Goal: Task Accomplishment & Management: Manage account settings

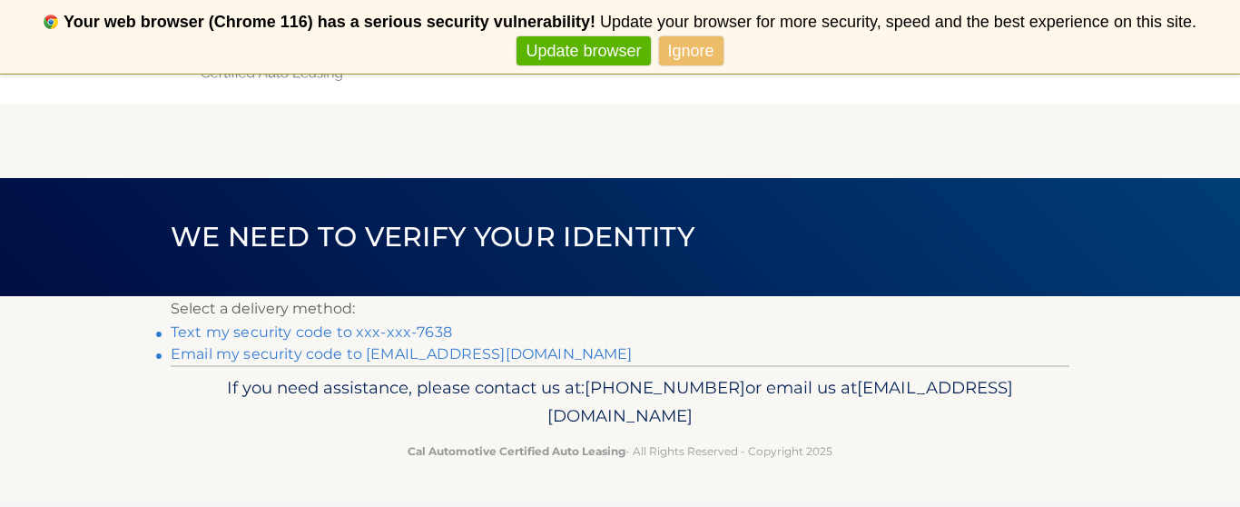
click at [373, 329] on link "Text my security code to xxx-xxx-7638" at bounding box center [312, 331] width 282 height 17
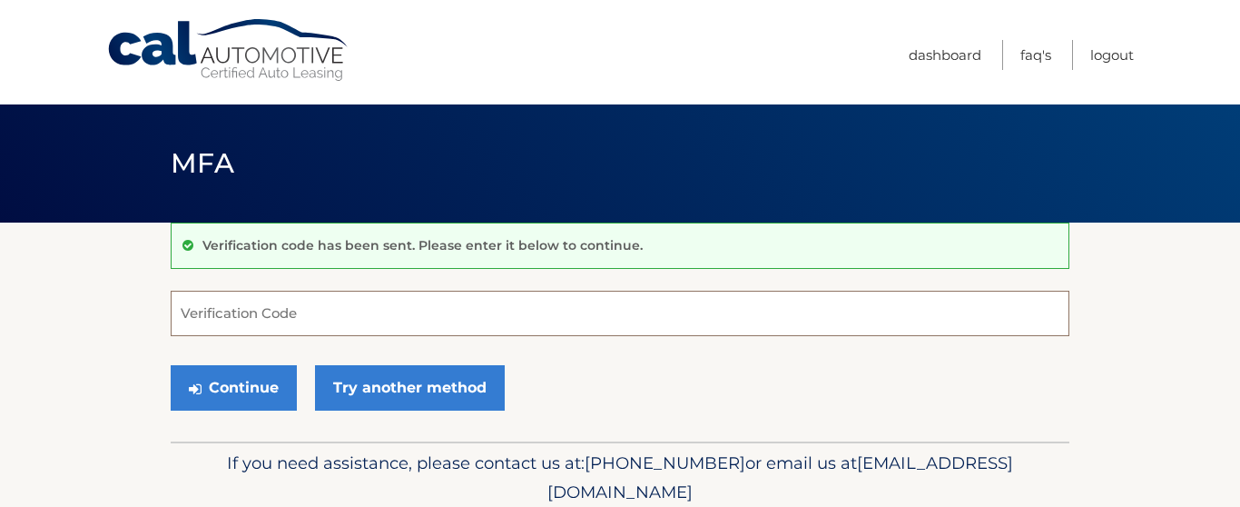
click at [247, 323] on input "Verification Code" at bounding box center [620, 313] width 899 height 45
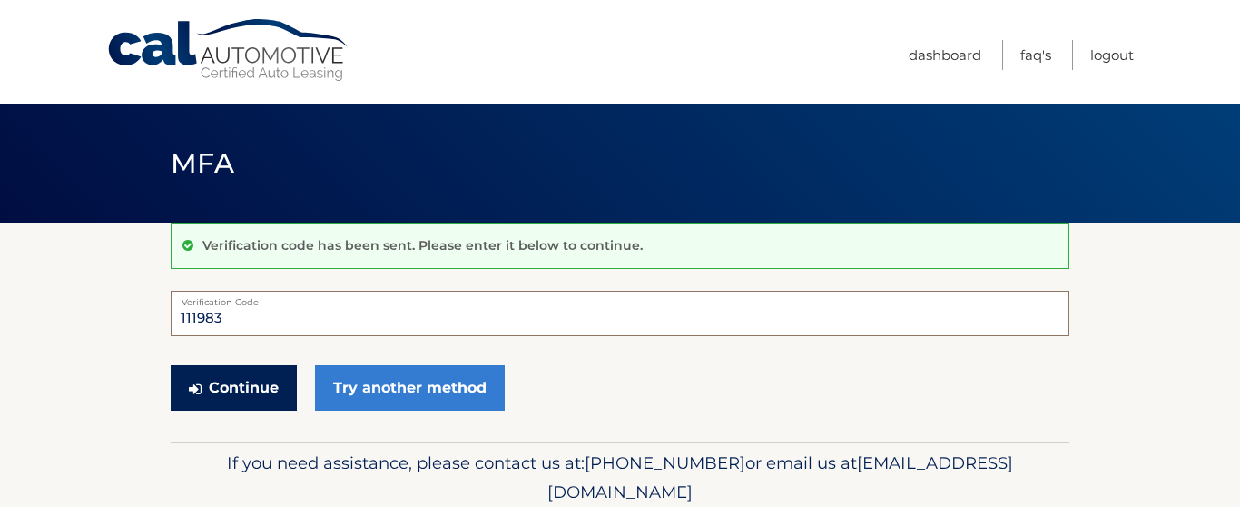
type input "111983"
click at [249, 384] on button "Continue" at bounding box center [234, 387] width 126 height 45
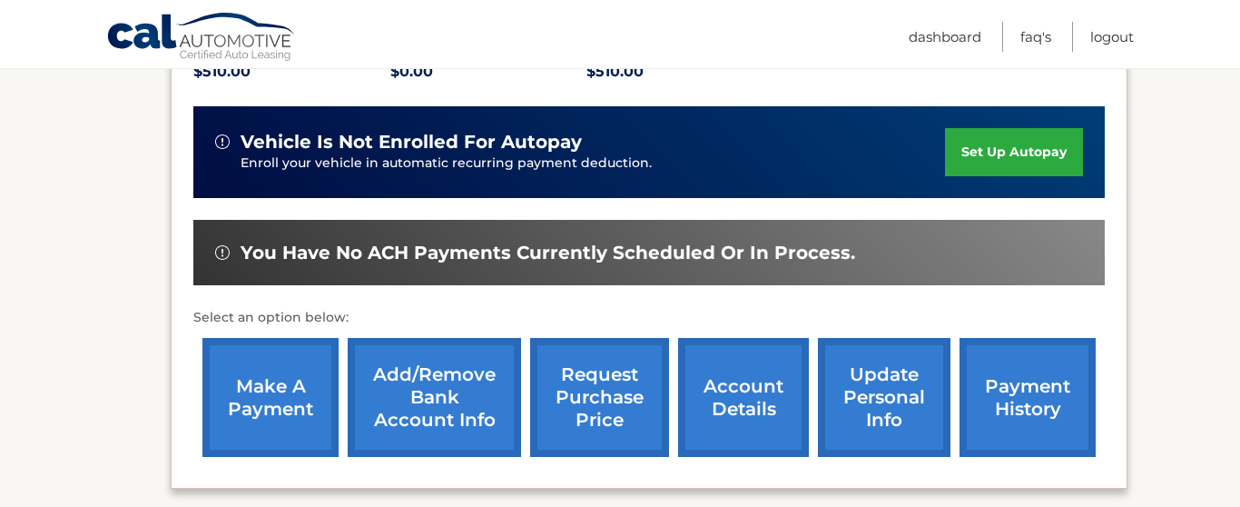
scroll to position [453, 0]
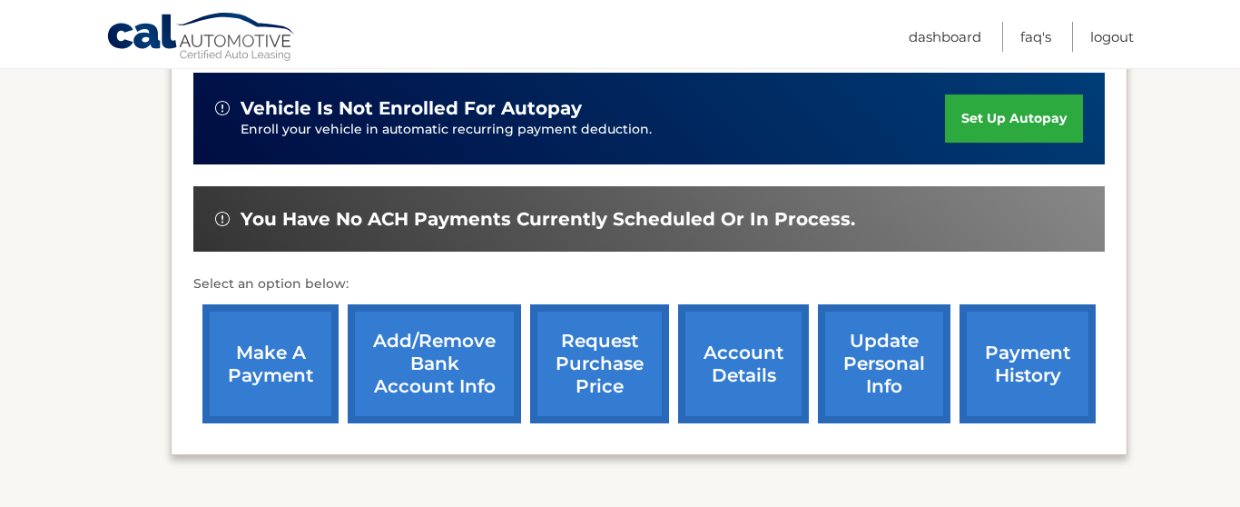
click at [249, 384] on link "make a payment" at bounding box center [271, 363] width 136 height 119
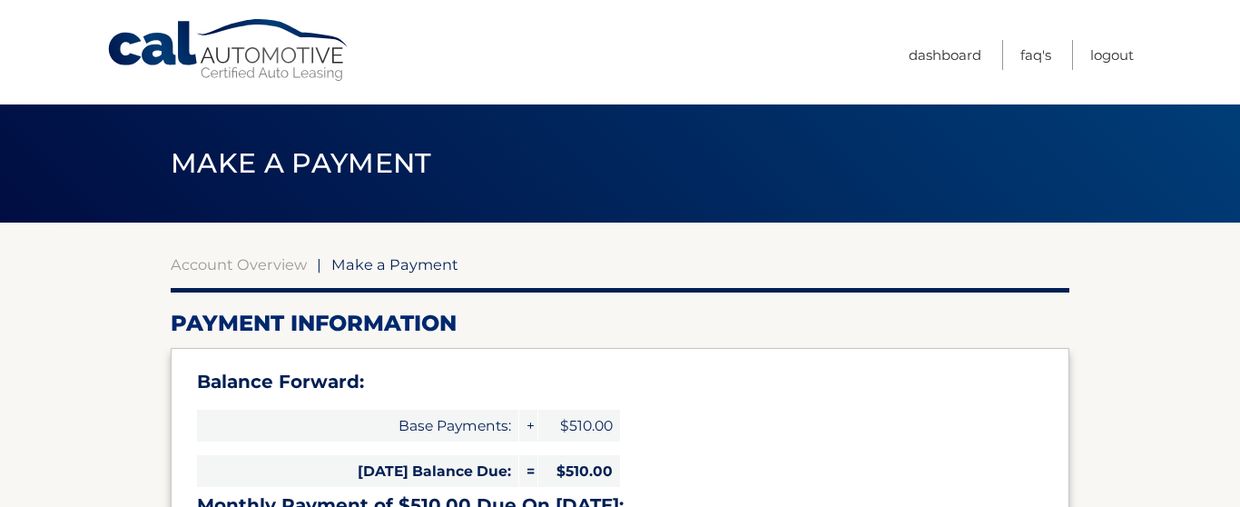
select select "YzY2YTY5YjAtZDJiNC00ZjdlLThmYjktZDdlYmZlNjhjYTc5"
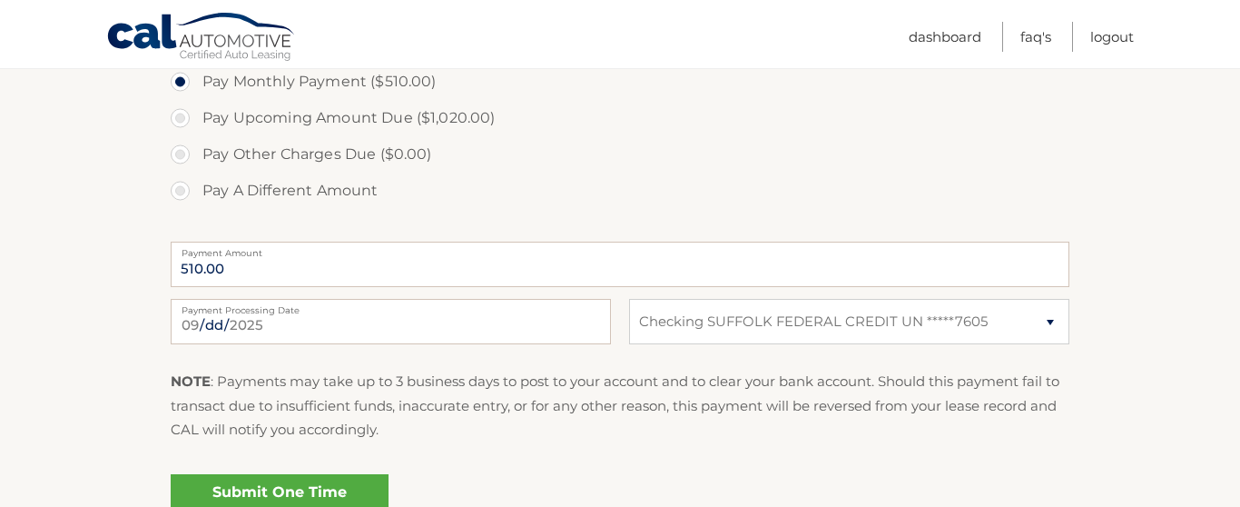
scroll to position [835, 0]
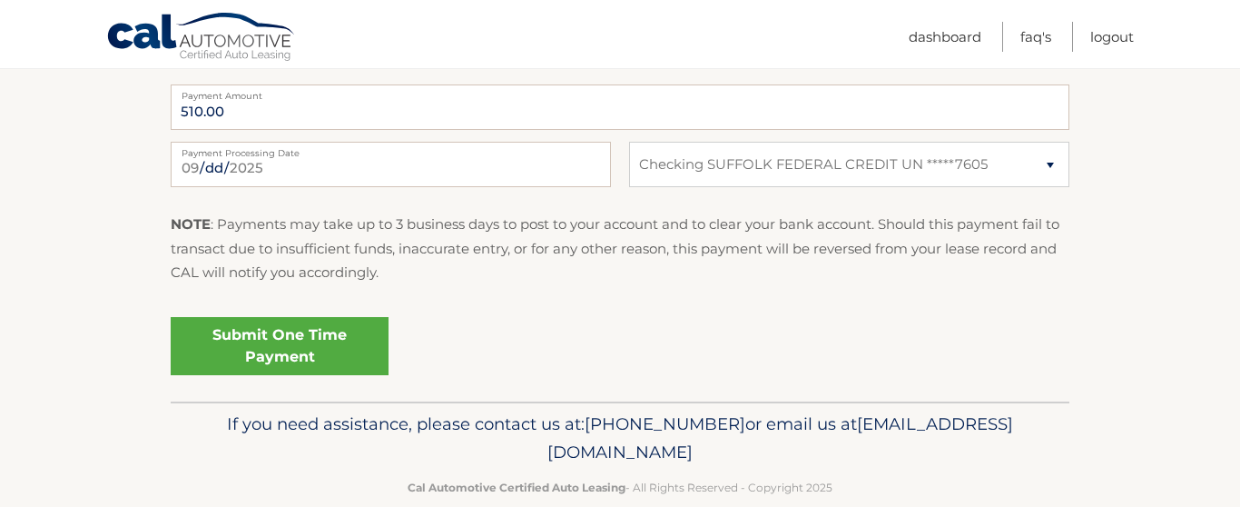
click at [241, 327] on link "Submit One Time Payment" at bounding box center [280, 346] width 218 height 58
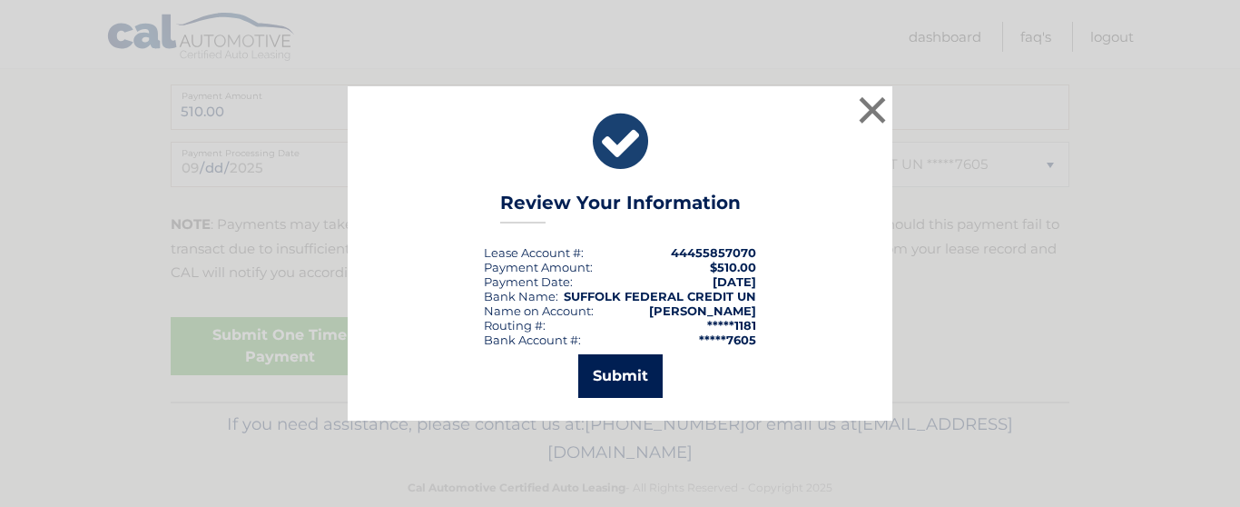
click at [635, 377] on button "Submit" at bounding box center [620, 376] width 84 height 44
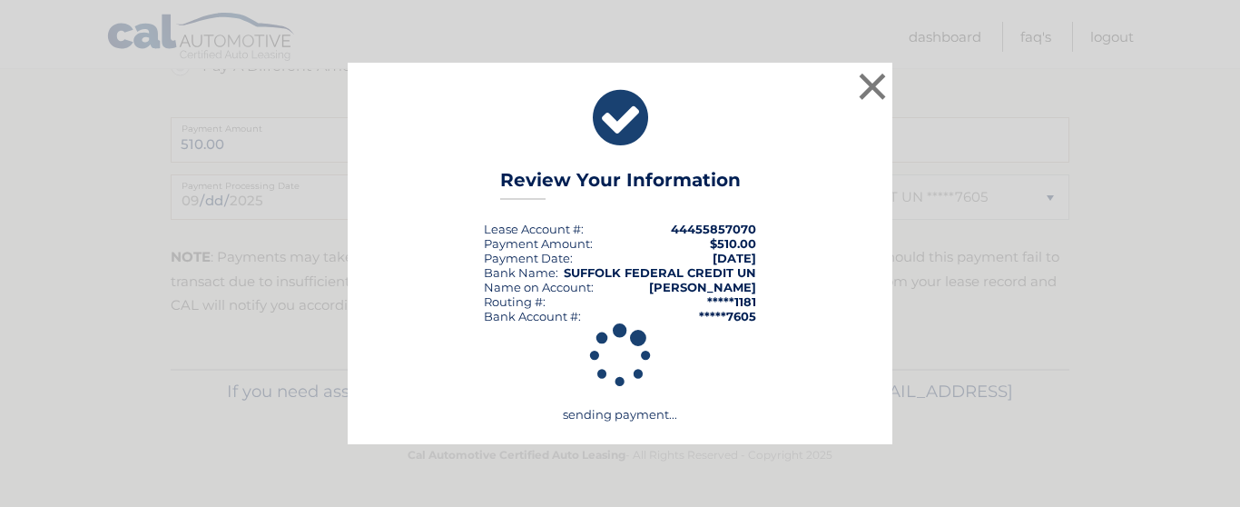
scroll to position [803, 0]
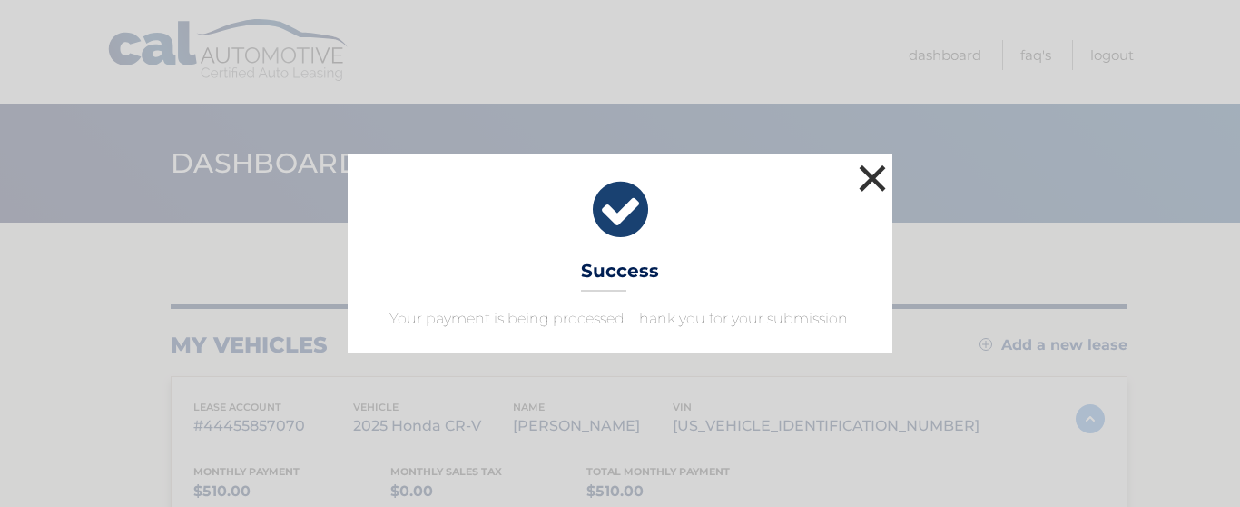
click at [869, 178] on button "×" at bounding box center [873, 178] width 36 height 36
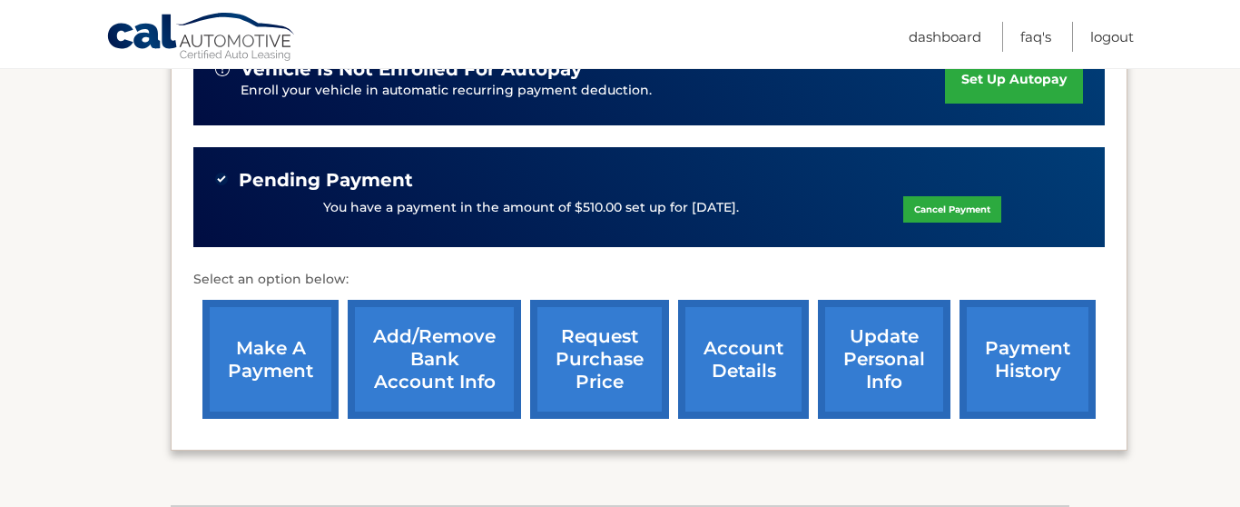
scroll to position [533, 0]
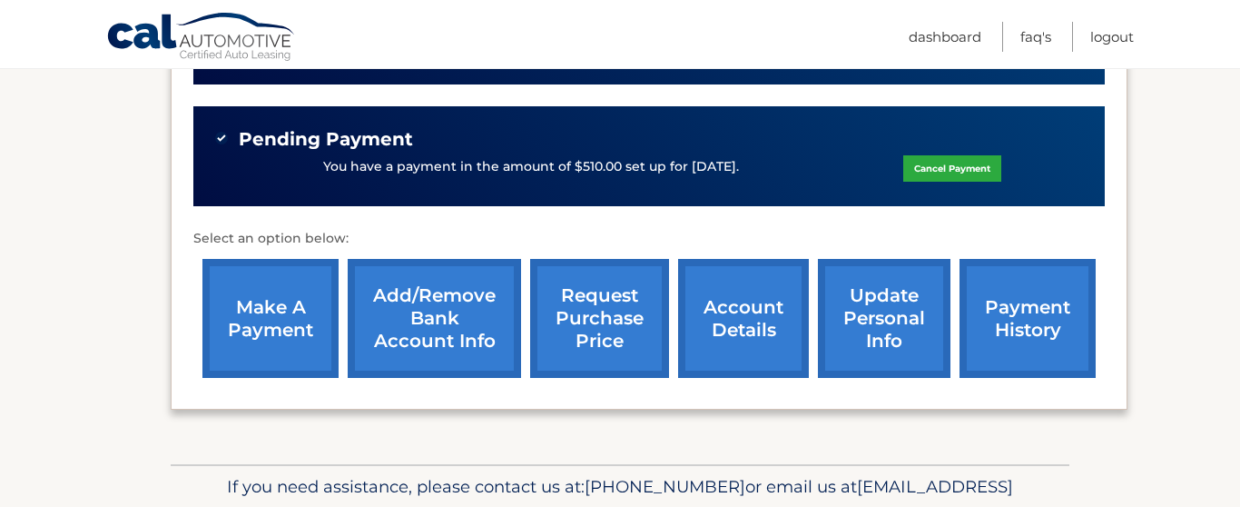
click at [589, 326] on link "request purchase price" at bounding box center [599, 318] width 139 height 119
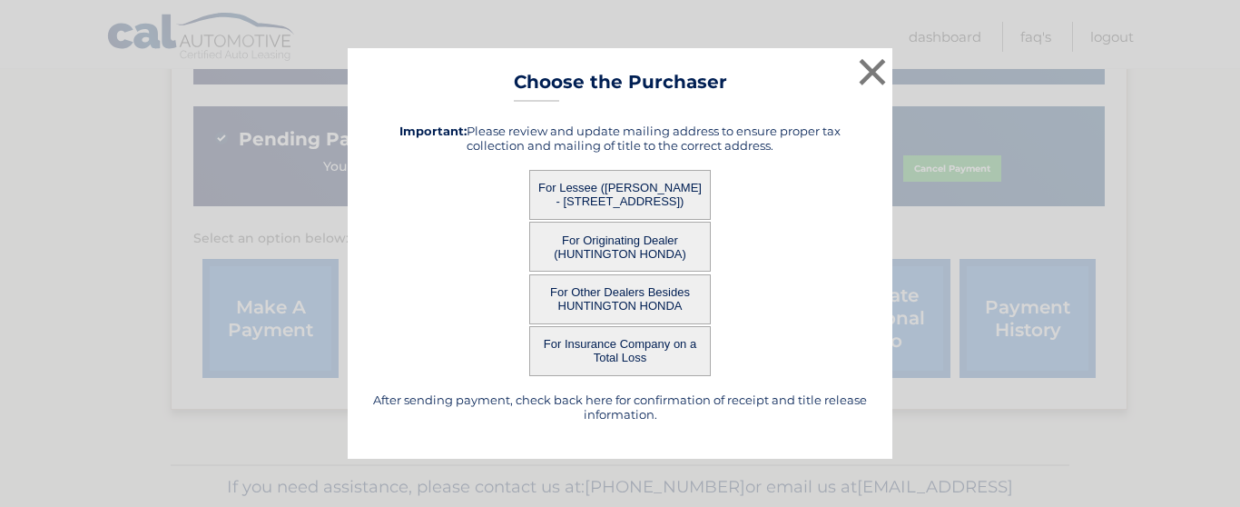
click at [609, 186] on button "For Lessee ([PERSON_NAME] - [STREET_ADDRESS])" at bounding box center [620, 195] width 182 height 50
click at [610, 196] on button "For Lessee ([PERSON_NAME] - [STREET_ADDRESS])" at bounding box center [620, 195] width 182 height 50
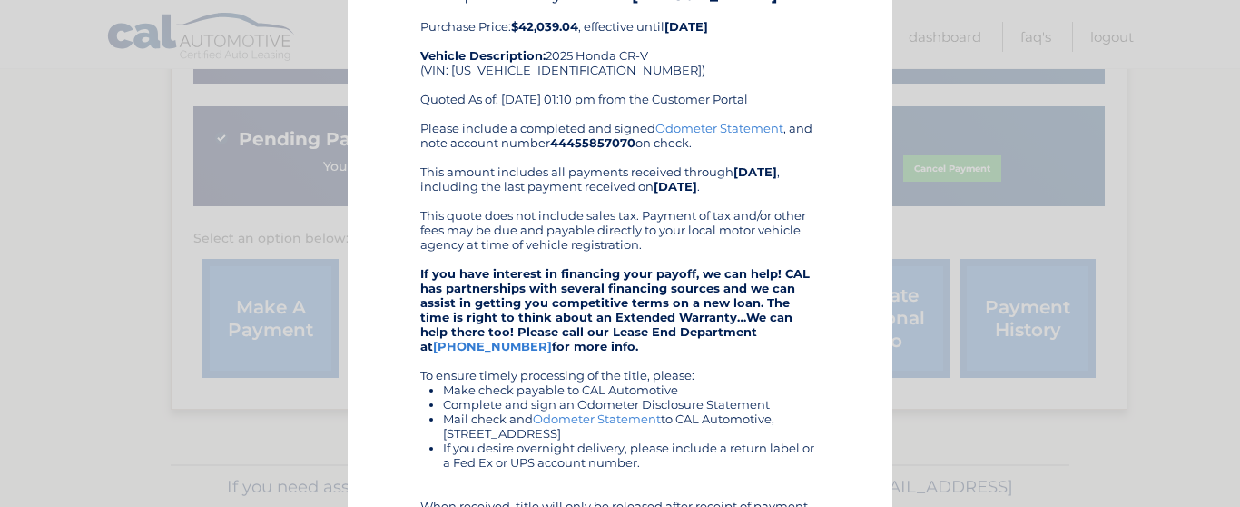
scroll to position [0, 0]
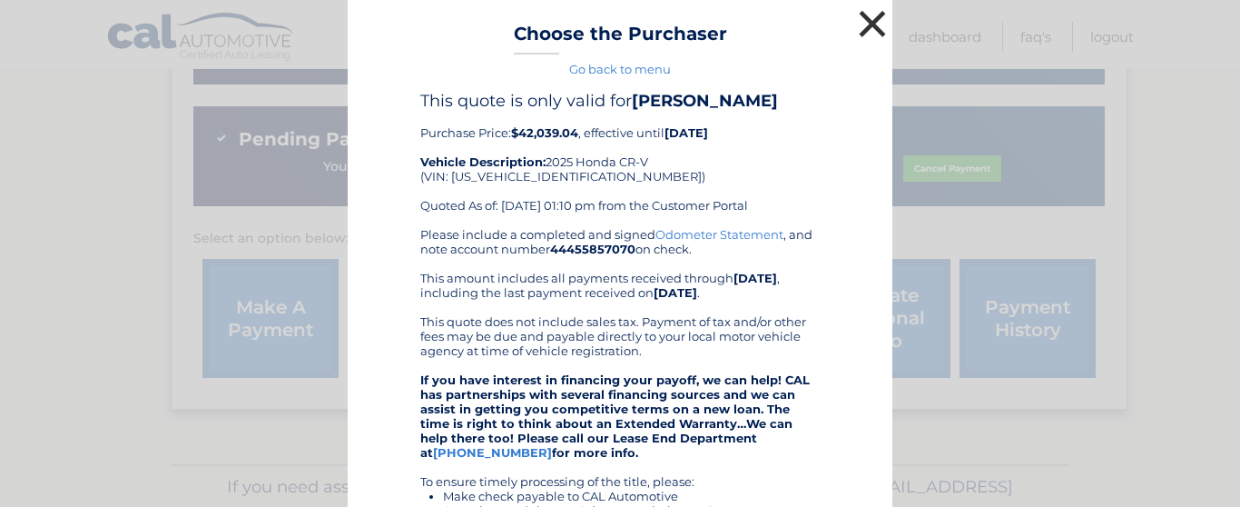
click at [881, 22] on button "×" at bounding box center [873, 23] width 36 height 36
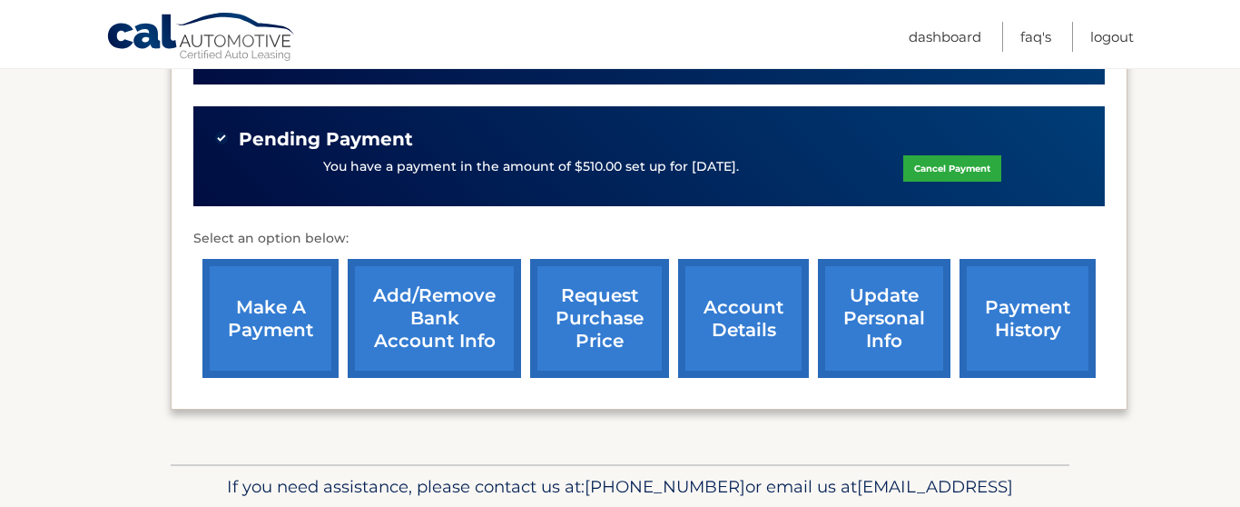
scroll to position [628, 0]
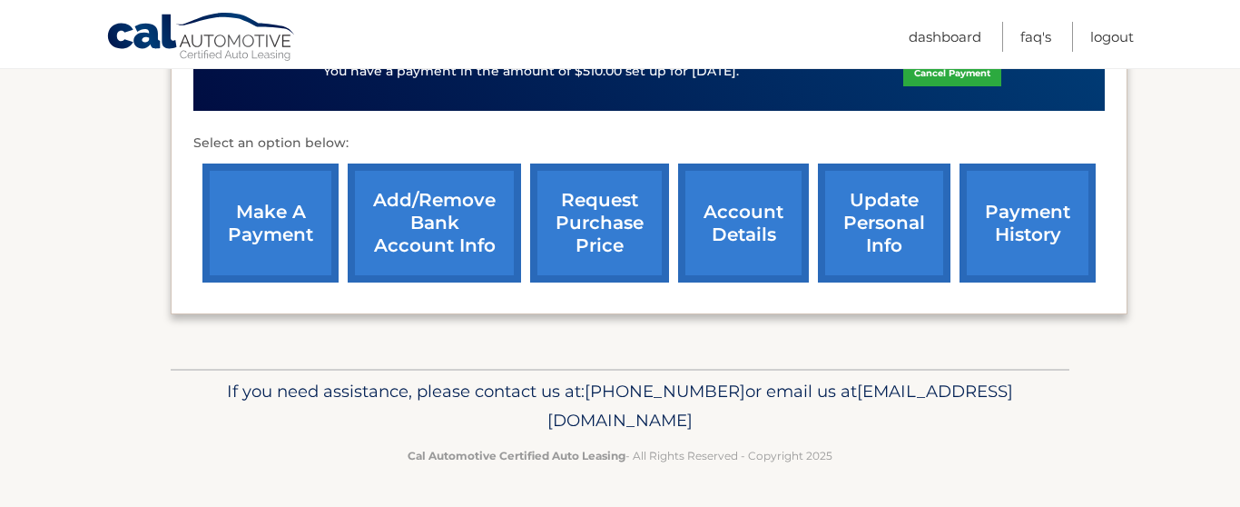
click at [1022, 203] on link "payment history" at bounding box center [1028, 222] width 136 height 119
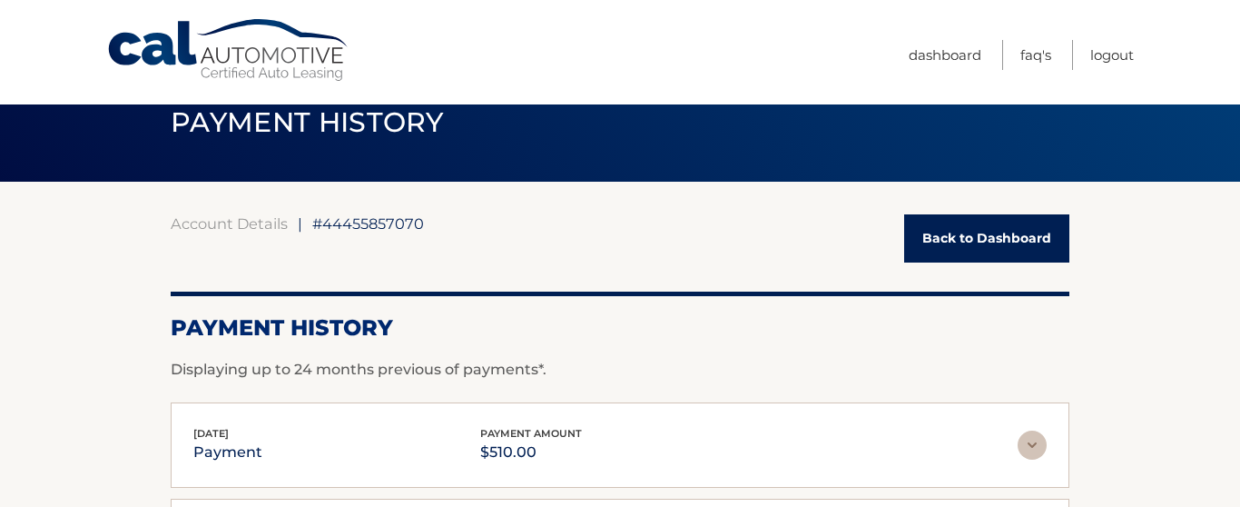
scroll to position [14, 0]
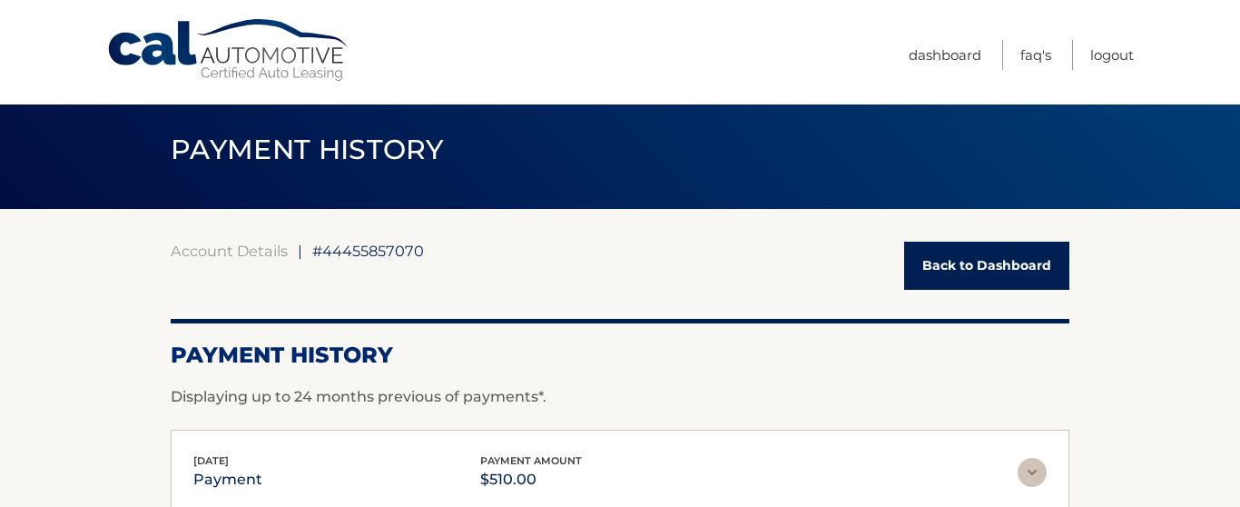
click at [979, 276] on link "Back to Dashboard" at bounding box center [986, 266] width 165 height 48
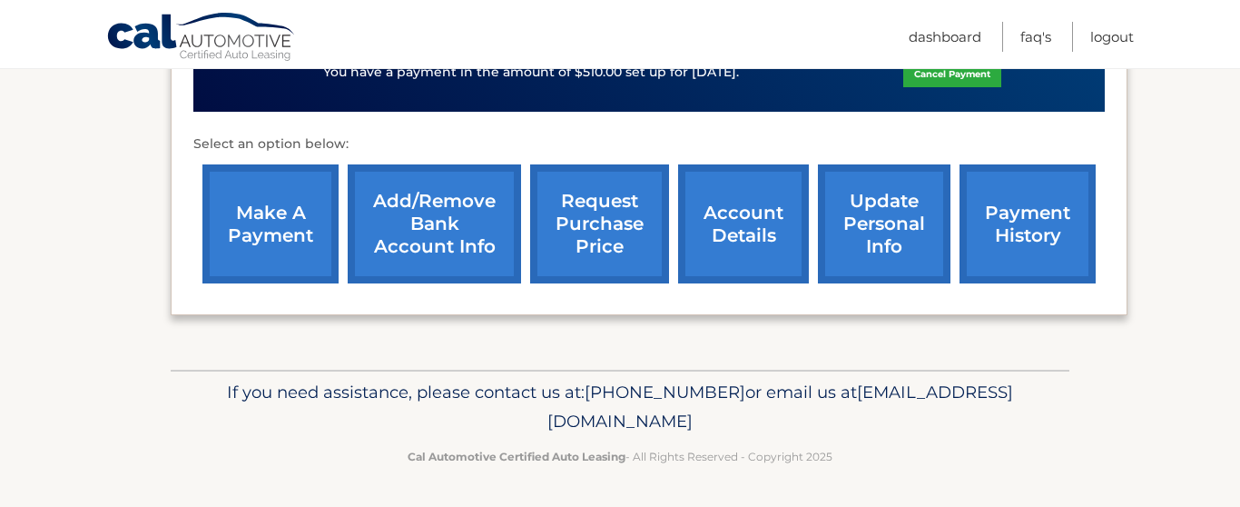
scroll to position [625, 0]
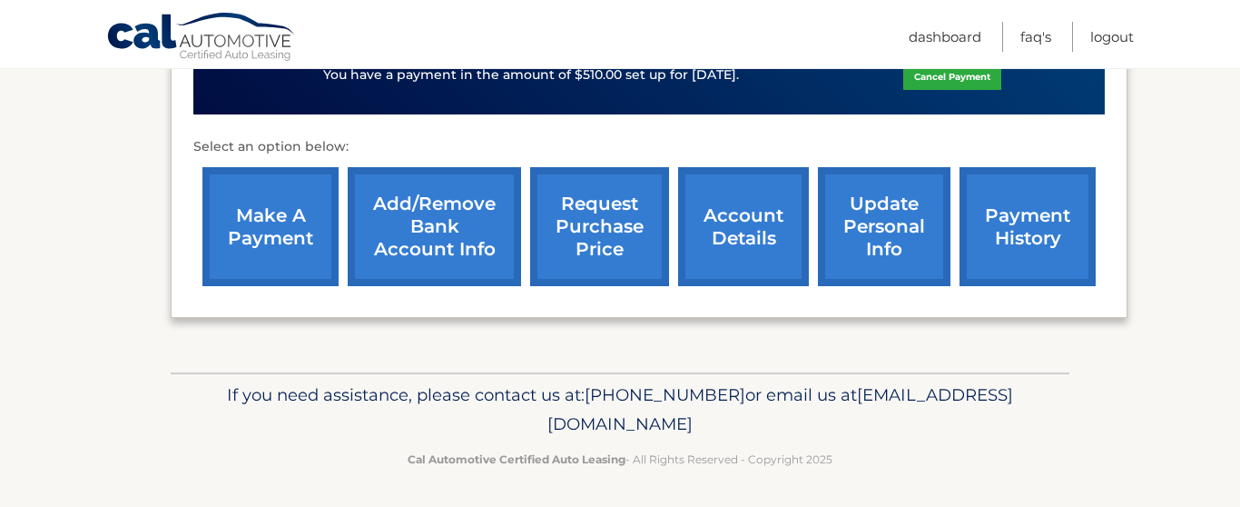
click at [746, 212] on link "account details" at bounding box center [743, 226] width 131 height 119
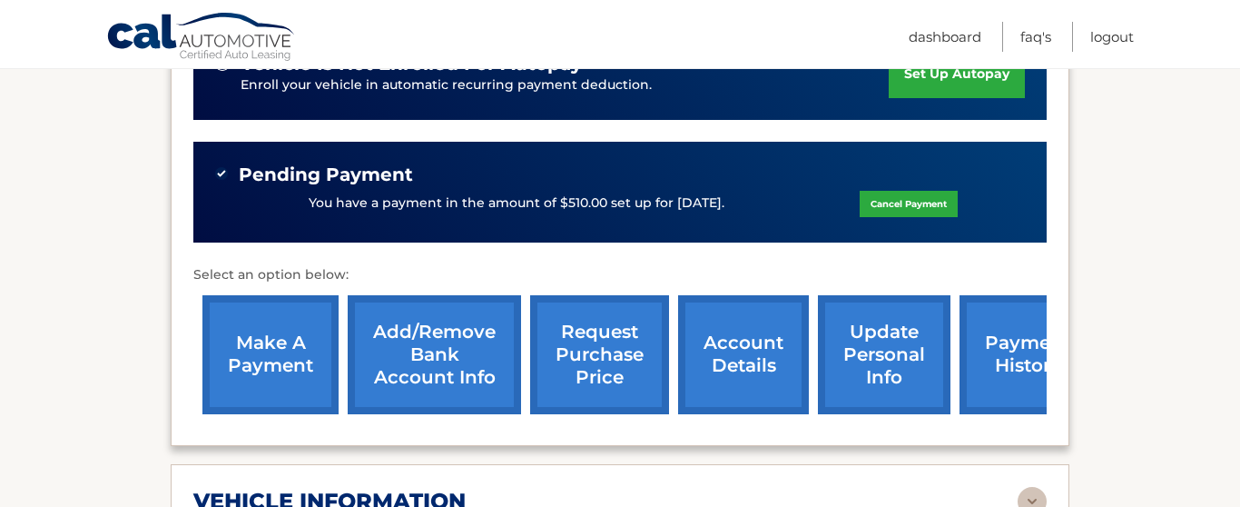
scroll to position [465, 0]
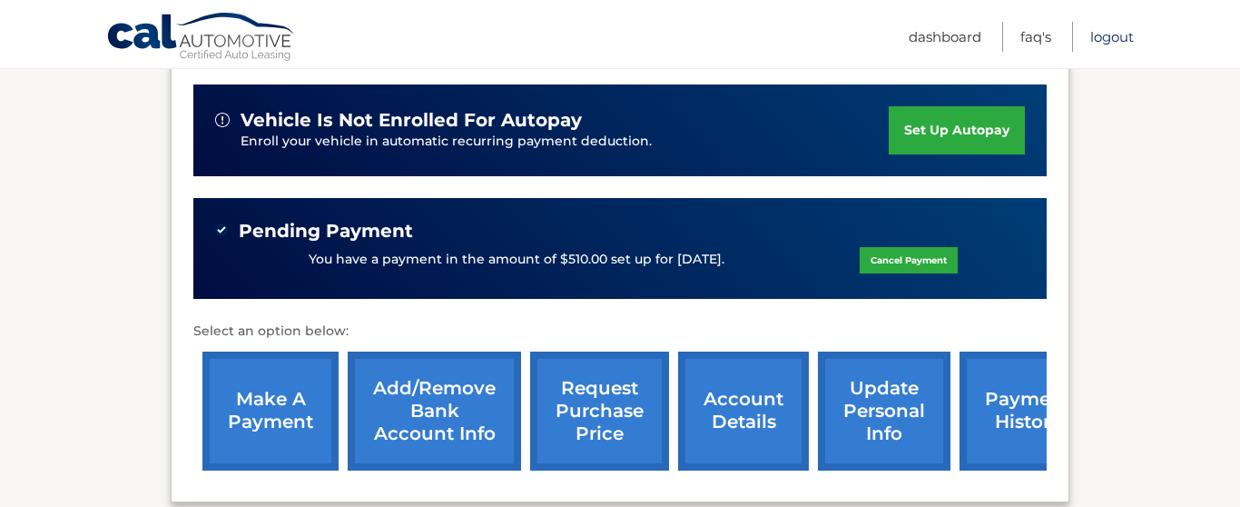
click at [1108, 41] on link "Logout" at bounding box center [1113, 37] width 44 height 30
